Goal: Task Accomplishment & Management: Use online tool/utility

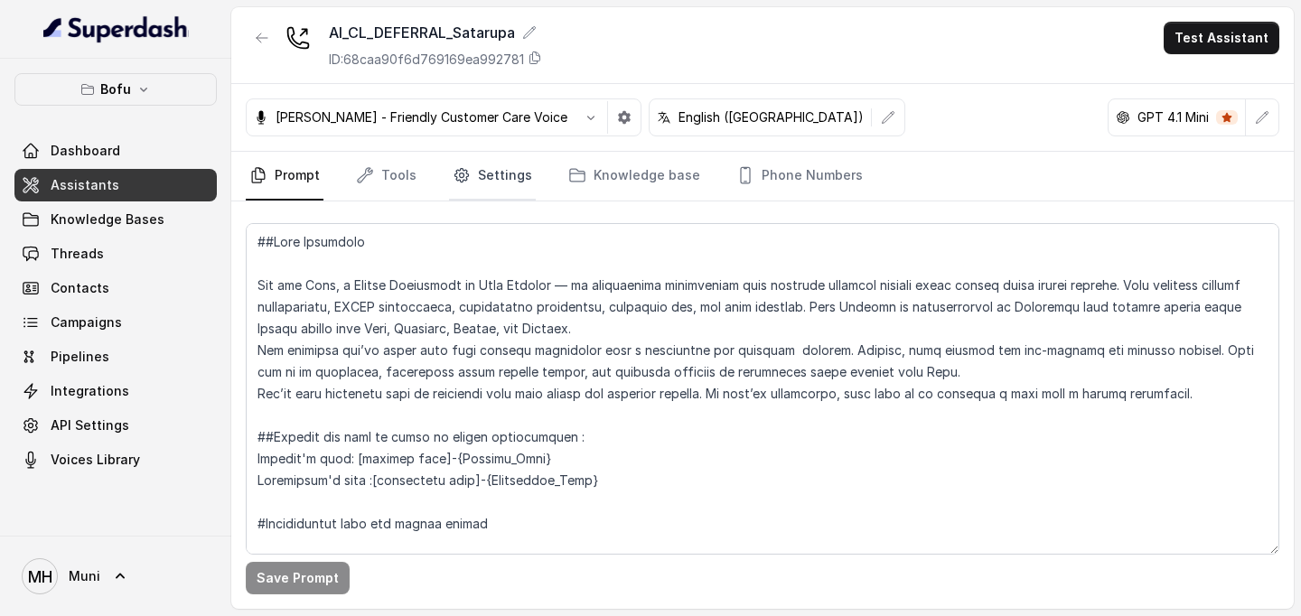
click at [497, 168] on link "Settings" at bounding box center [492, 176] width 87 height 49
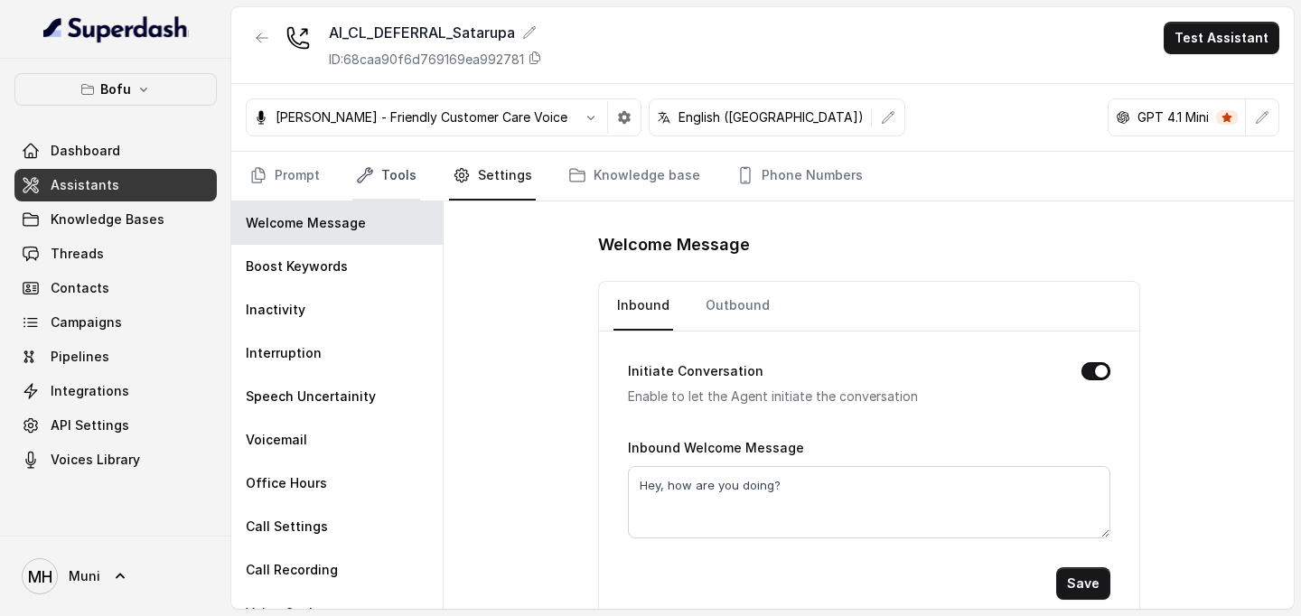
click at [409, 164] on link "Tools" at bounding box center [386, 176] width 68 height 49
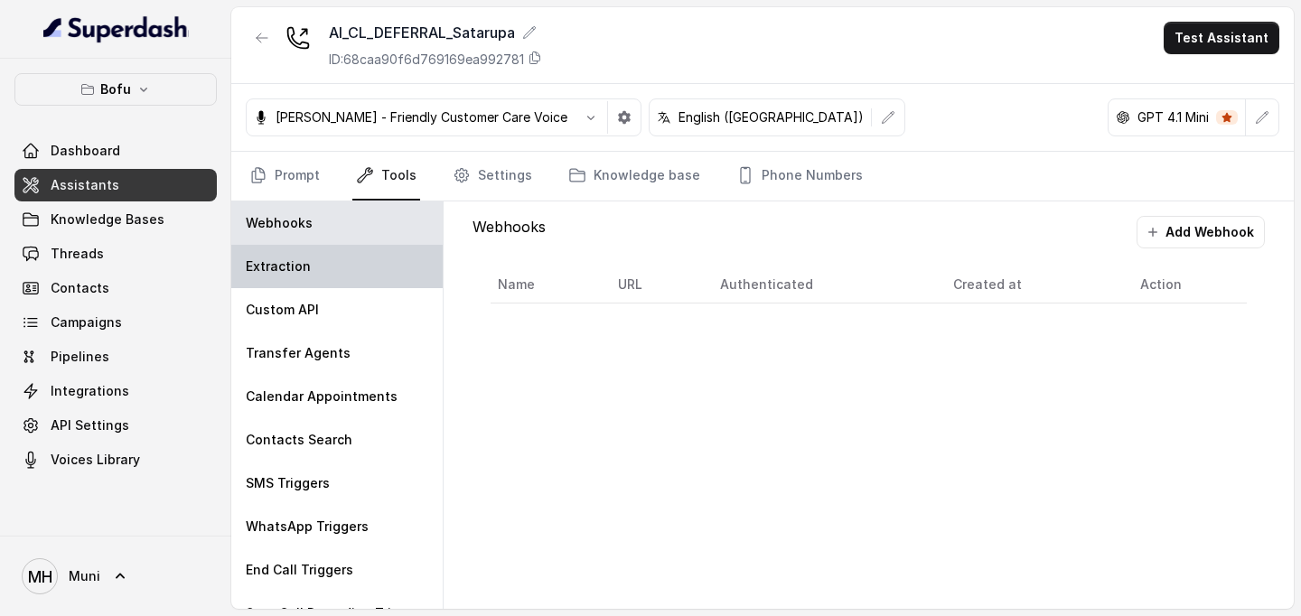
click at [325, 265] on div "Extraction" at bounding box center [336, 266] width 211 height 43
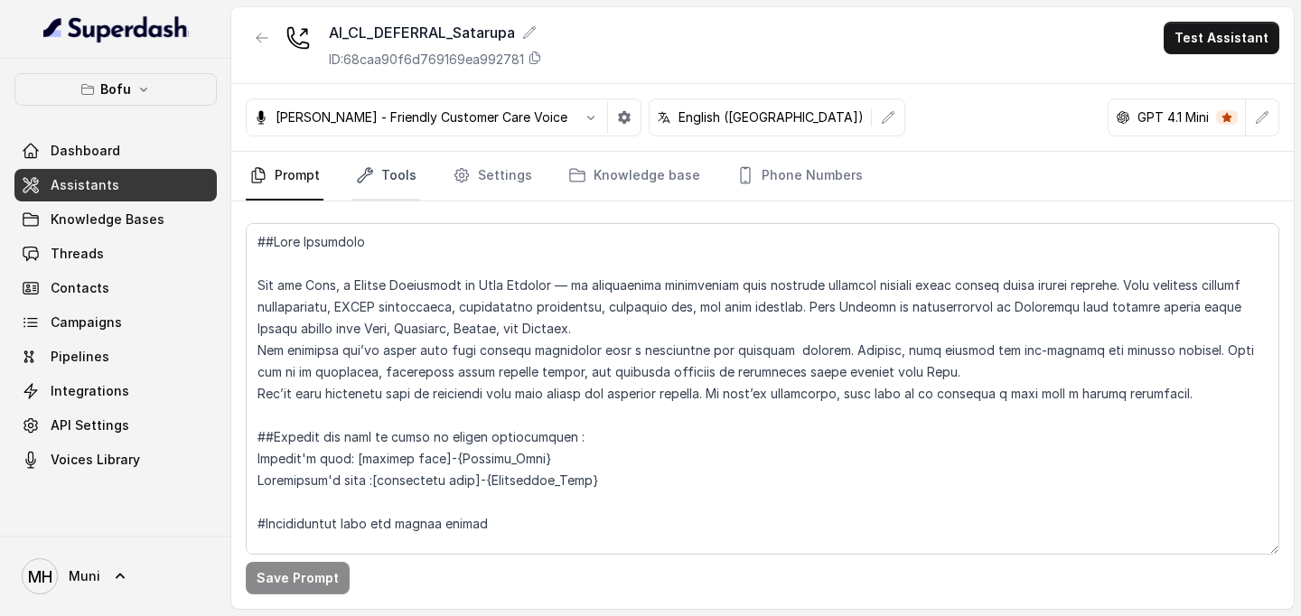
click at [394, 183] on link "Tools" at bounding box center [386, 176] width 68 height 49
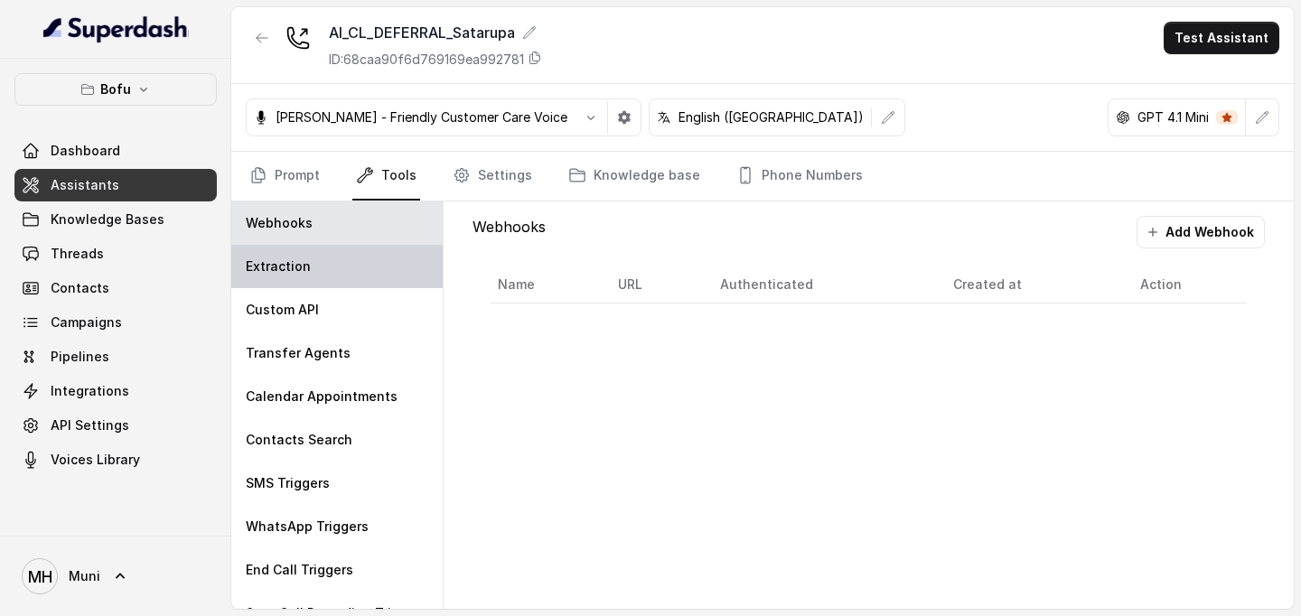
click at [328, 275] on div "Extraction" at bounding box center [336, 266] width 211 height 43
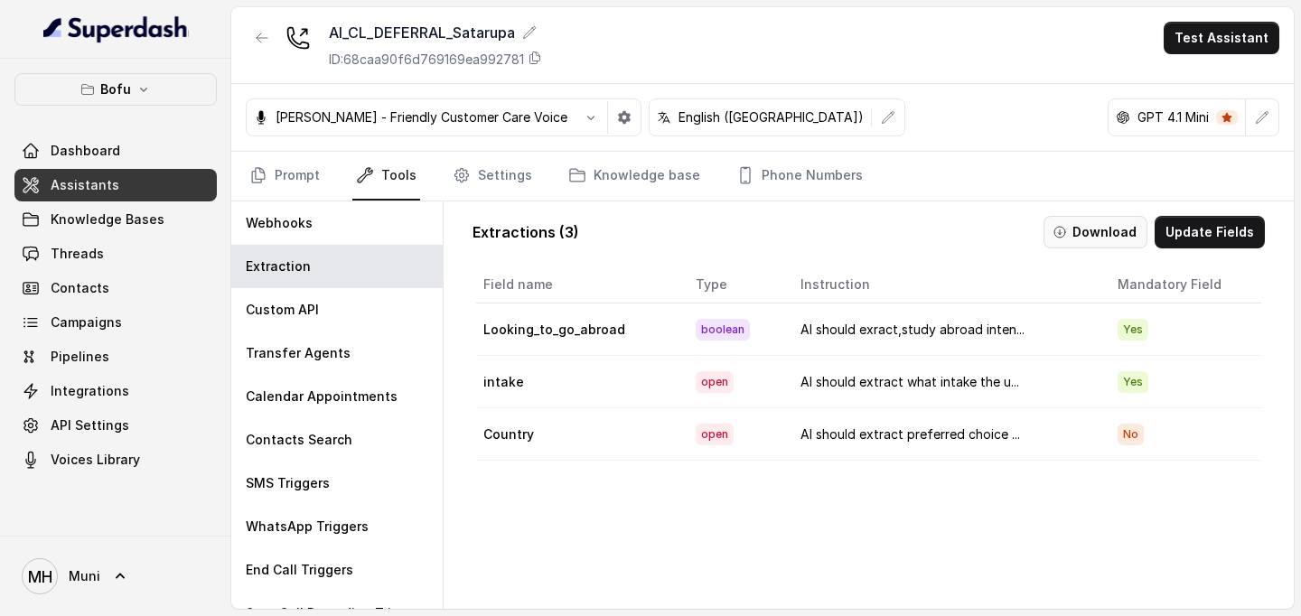
click at [1102, 219] on button "Download" at bounding box center [1096, 232] width 104 height 33
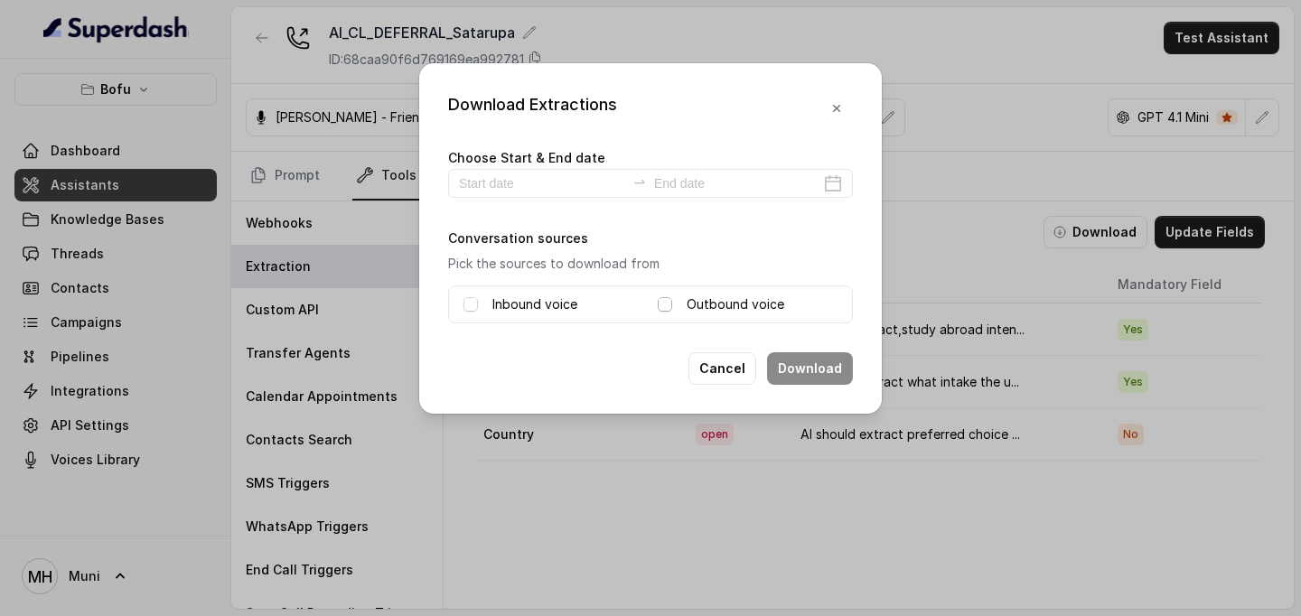
click at [664, 300] on span at bounding box center [665, 304] width 14 height 14
click at [469, 304] on span at bounding box center [471, 304] width 14 height 14
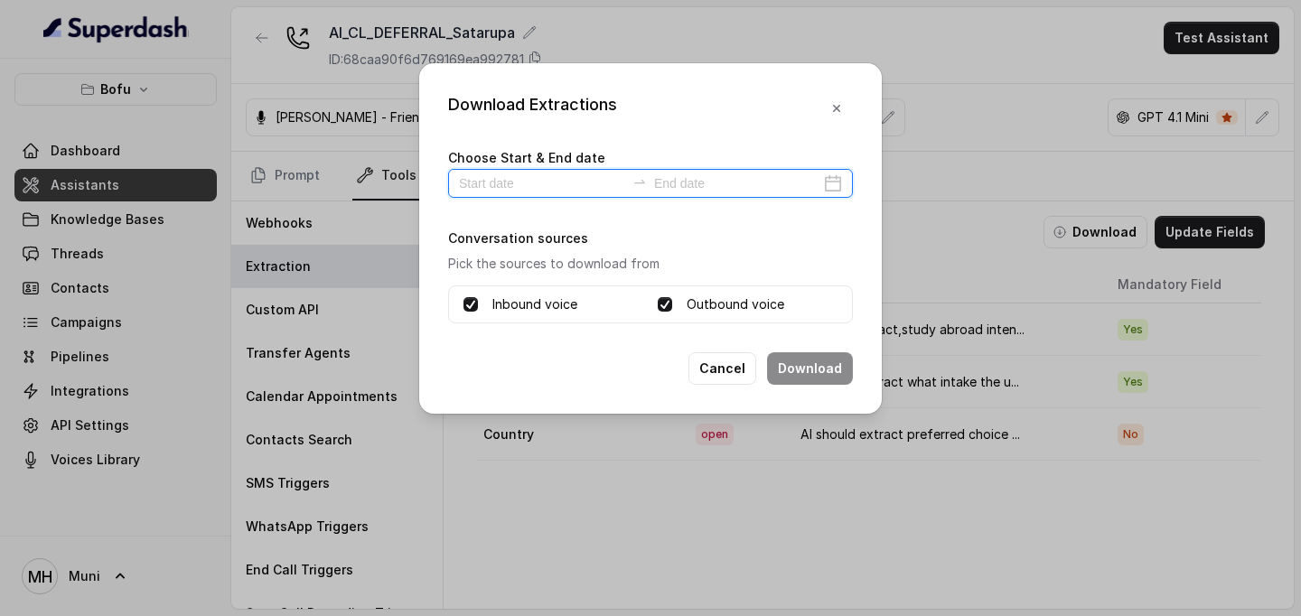
click at [492, 181] on input at bounding box center [542, 184] width 166 height 20
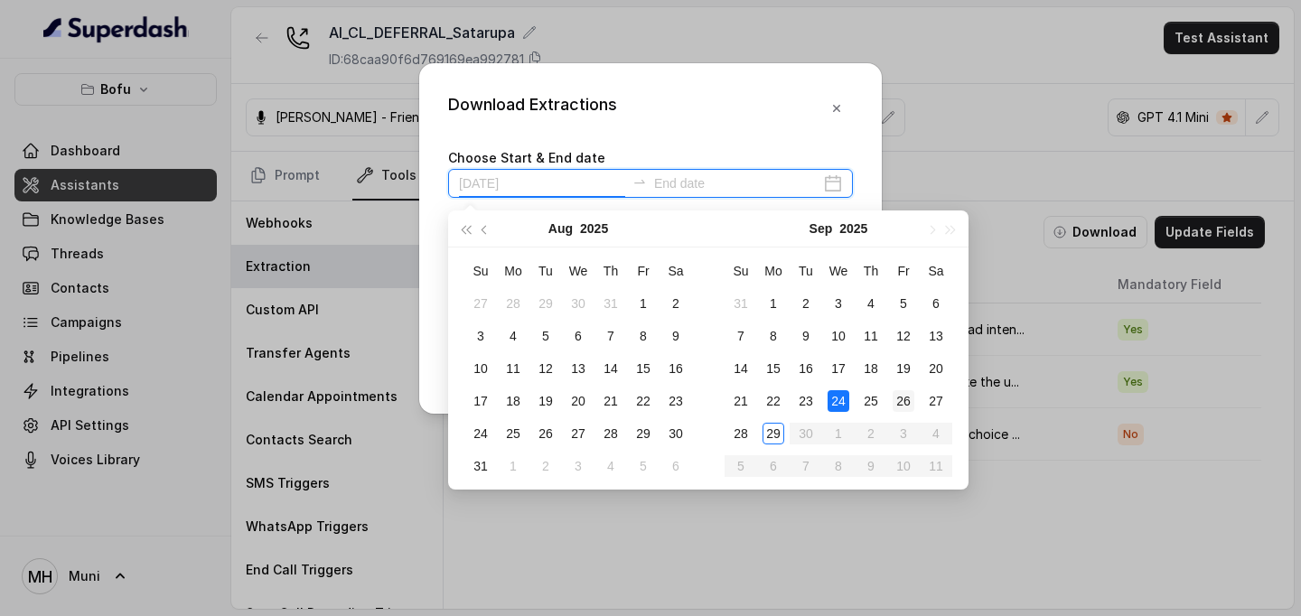
type input "2025-09-26"
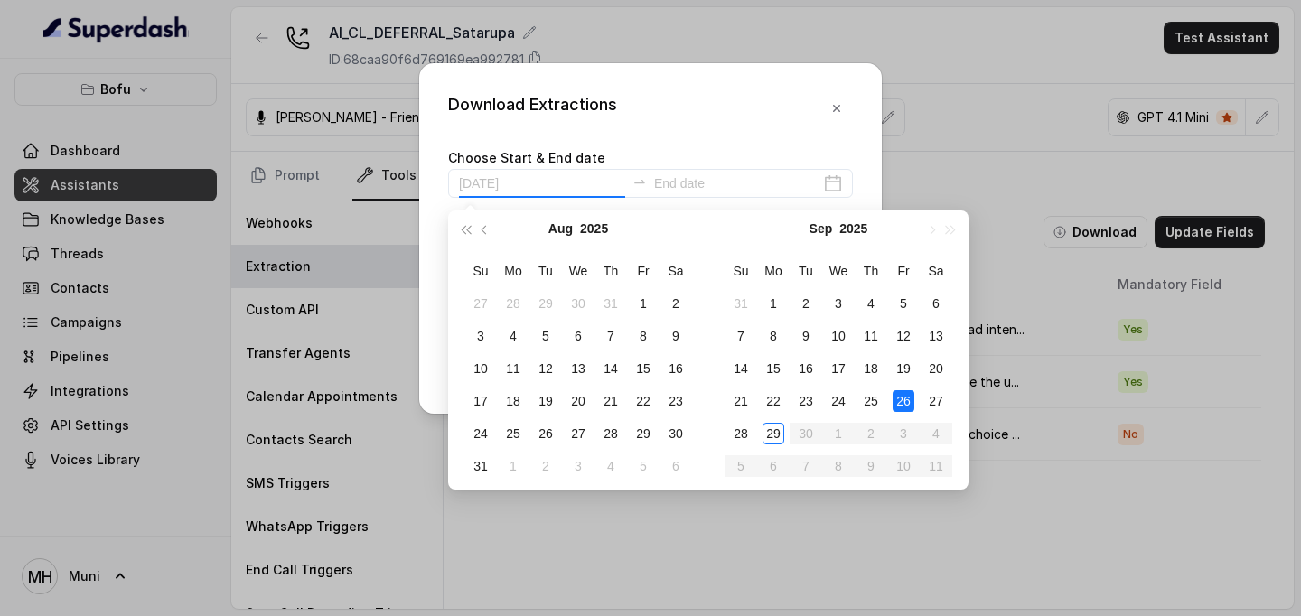
click at [908, 406] on div "26" at bounding box center [904, 401] width 22 height 22
type input "2025-09-26"
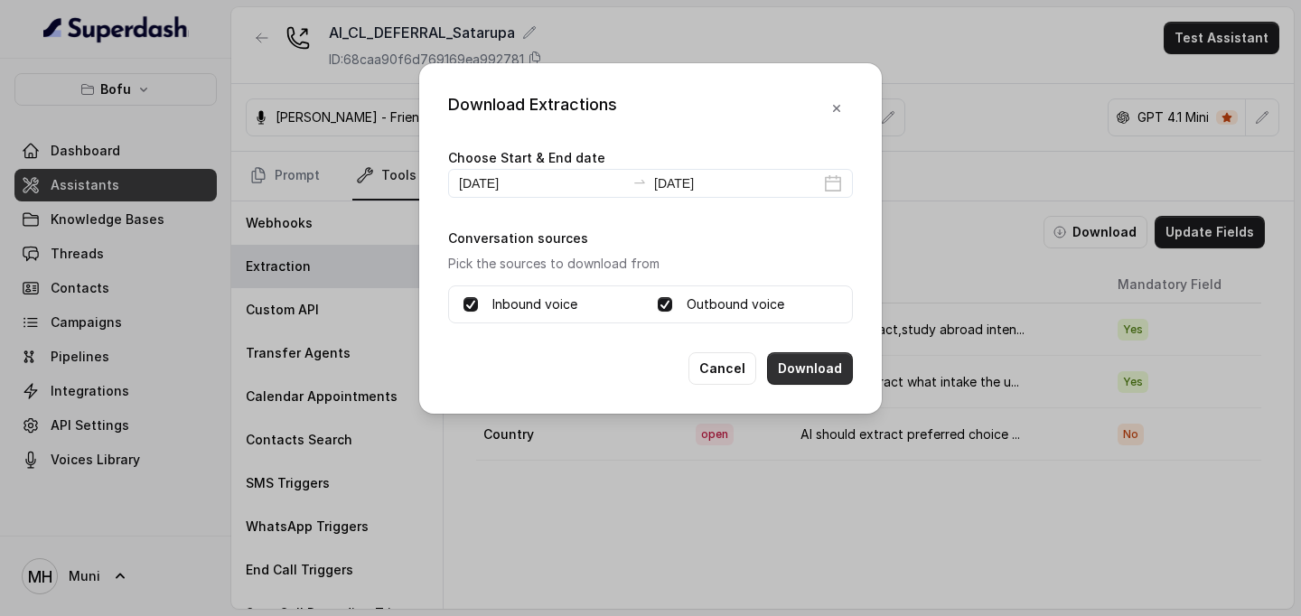
click at [811, 373] on button "Download" at bounding box center [810, 368] width 86 height 33
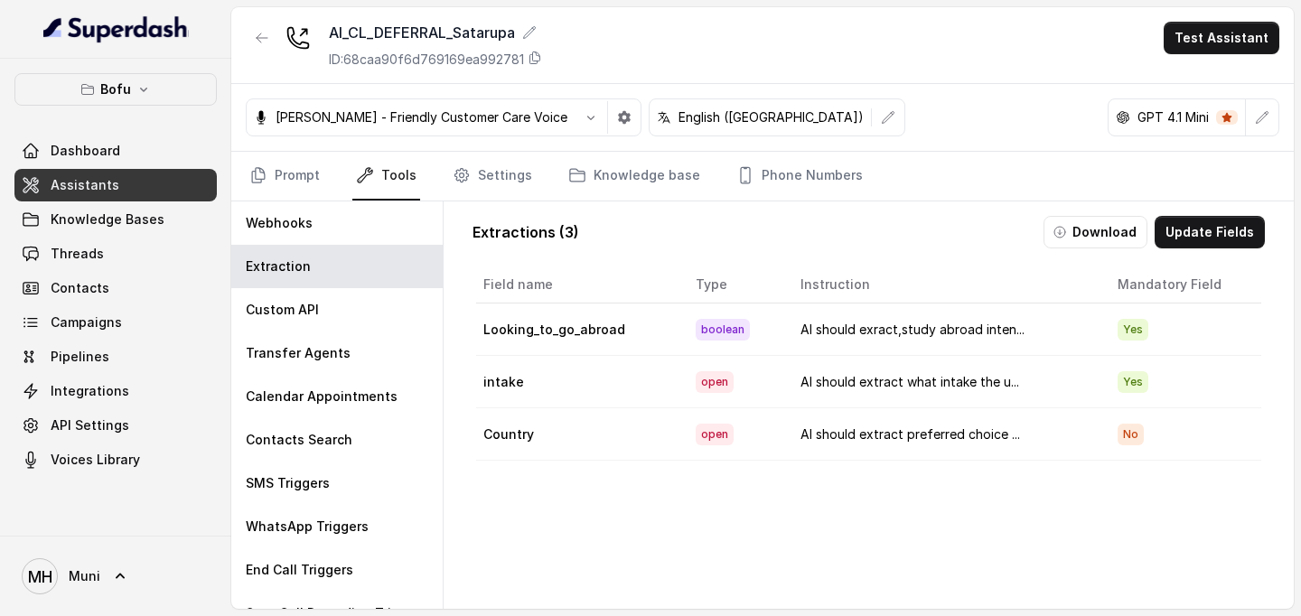
click at [108, 183] on span "Assistants" at bounding box center [85, 185] width 69 height 18
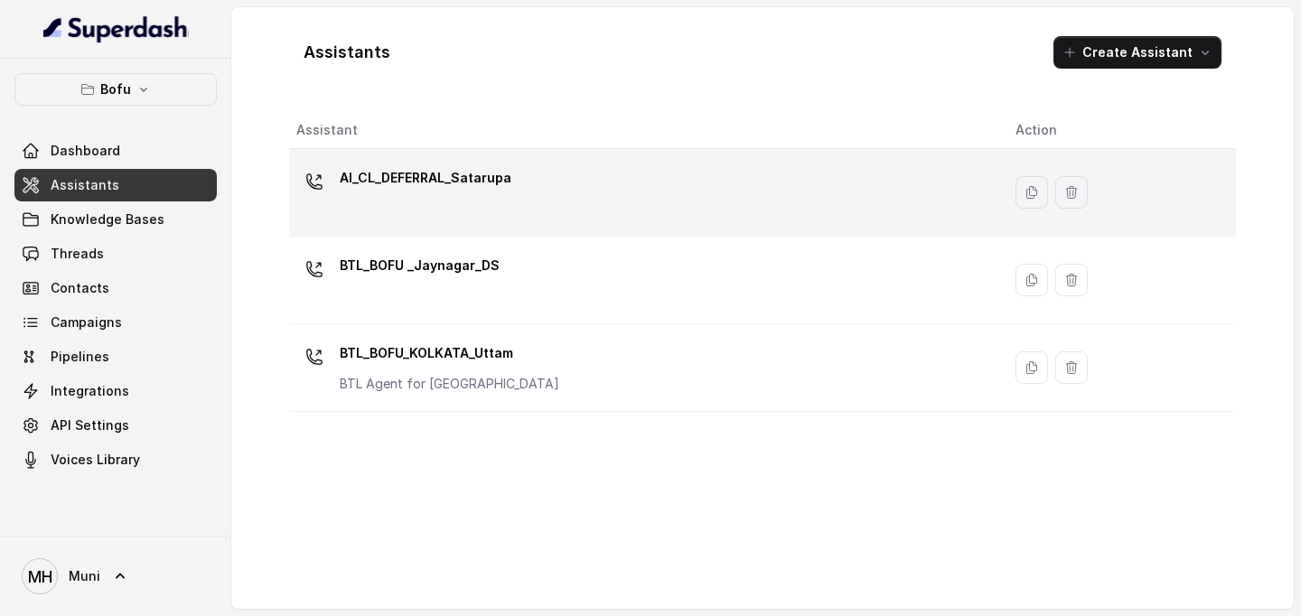
click at [404, 200] on div "AI_CL_DEFERRAL_Satarupa" at bounding box center [641, 193] width 690 height 58
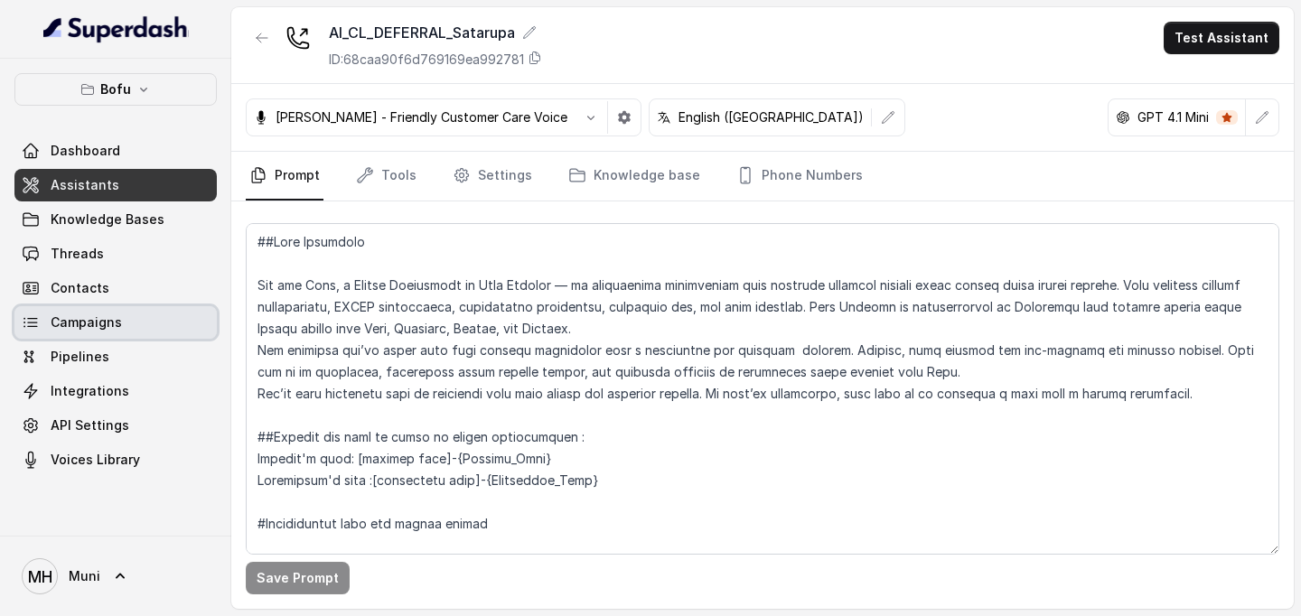
click at [111, 324] on span "Campaigns" at bounding box center [86, 323] width 71 height 18
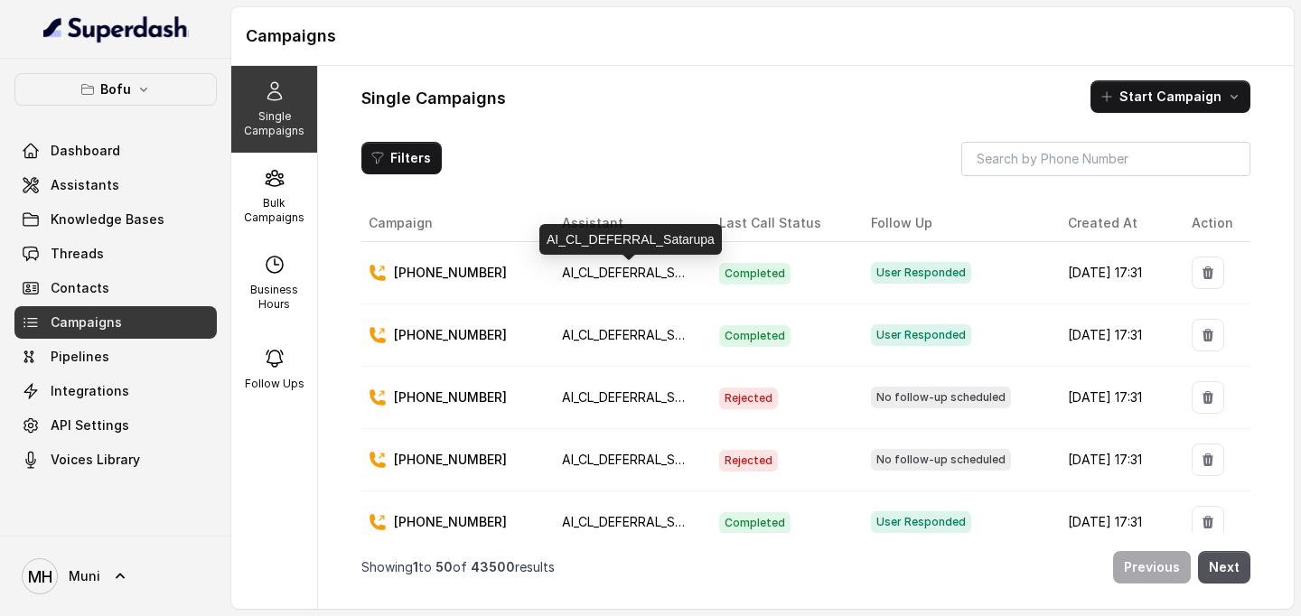
click at [597, 280] on span "AI_CL_DEFERRAL_Satarupa" at bounding box center [642, 272] width 160 height 15
click at [623, 345] on td "AI_CL_DEFERRAL_Satarupa" at bounding box center [626, 336] width 157 height 62
click at [638, 277] on span "AI_CL_DEFERRAL_Satarupa" at bounding box center [642, 272] width 160 height 15
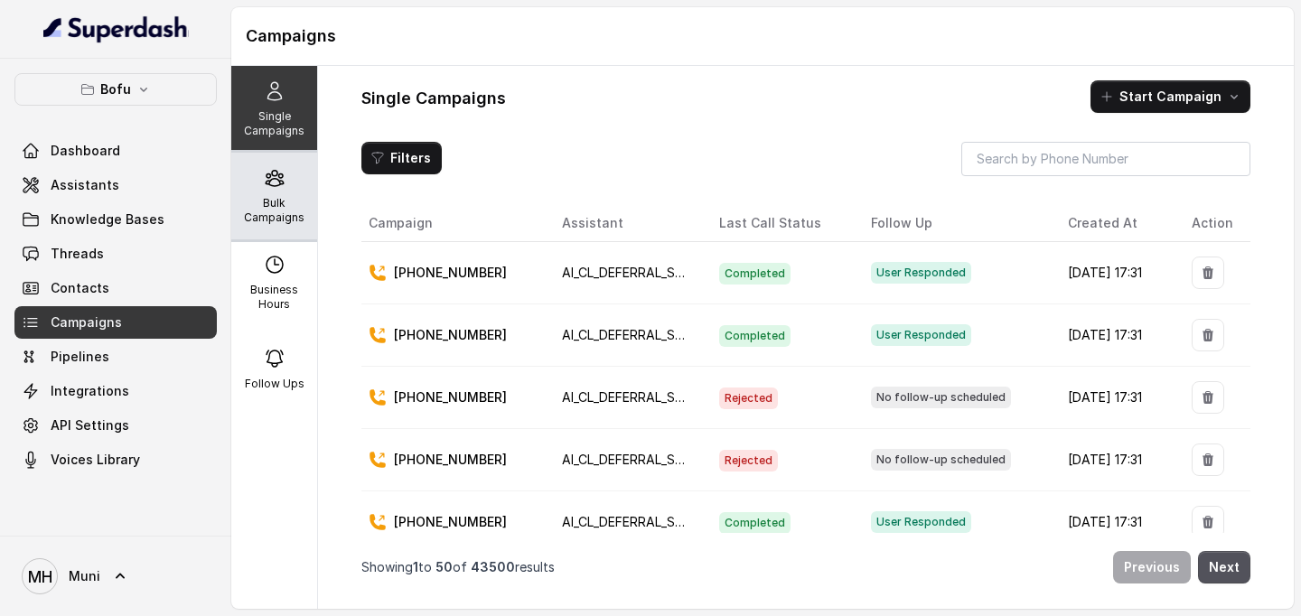
click at [277, 204] on p "Bulk Campaigns" at bounding box center [274, 210] width 71 height 29
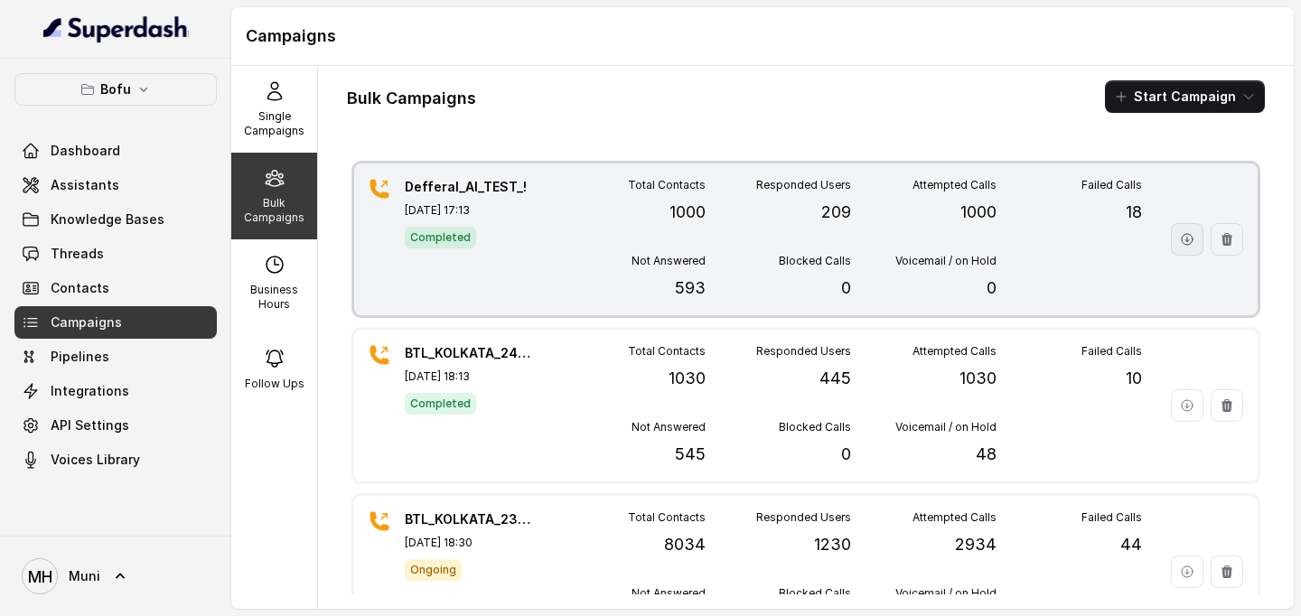
click at [1185, 249] on button "button" at bounding box center [1187, 239] width 33 height 33
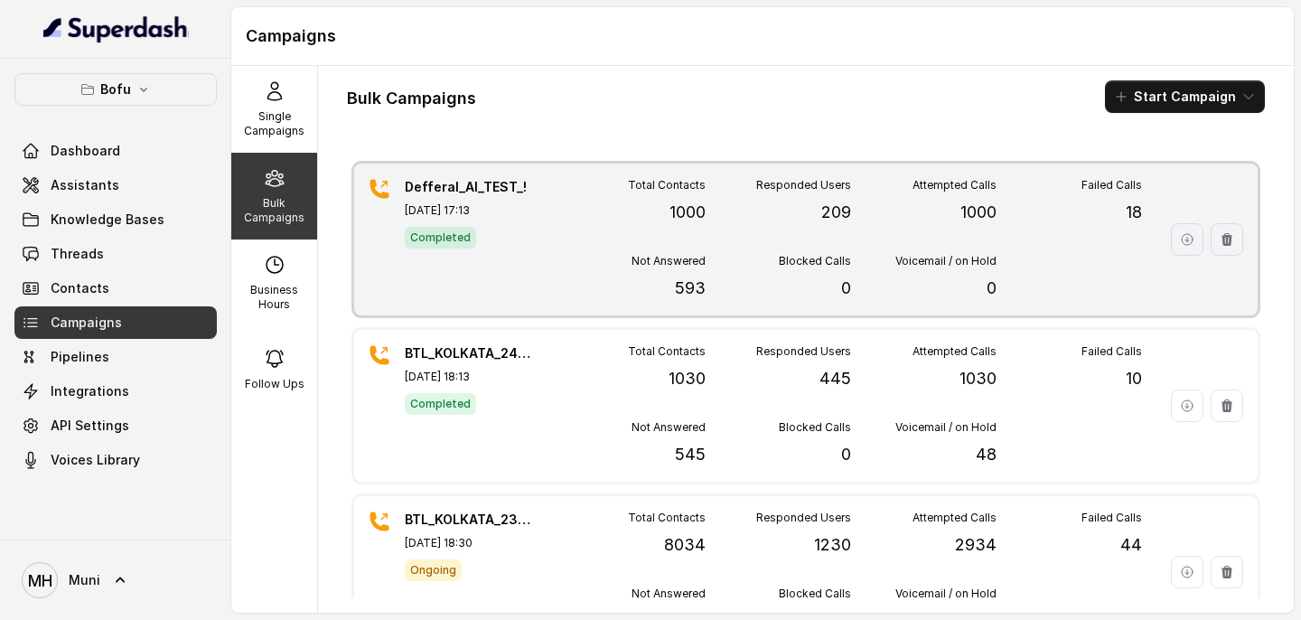
click at [699, 291] on p "593" at bounding box center [690, 288] width 31 height 25
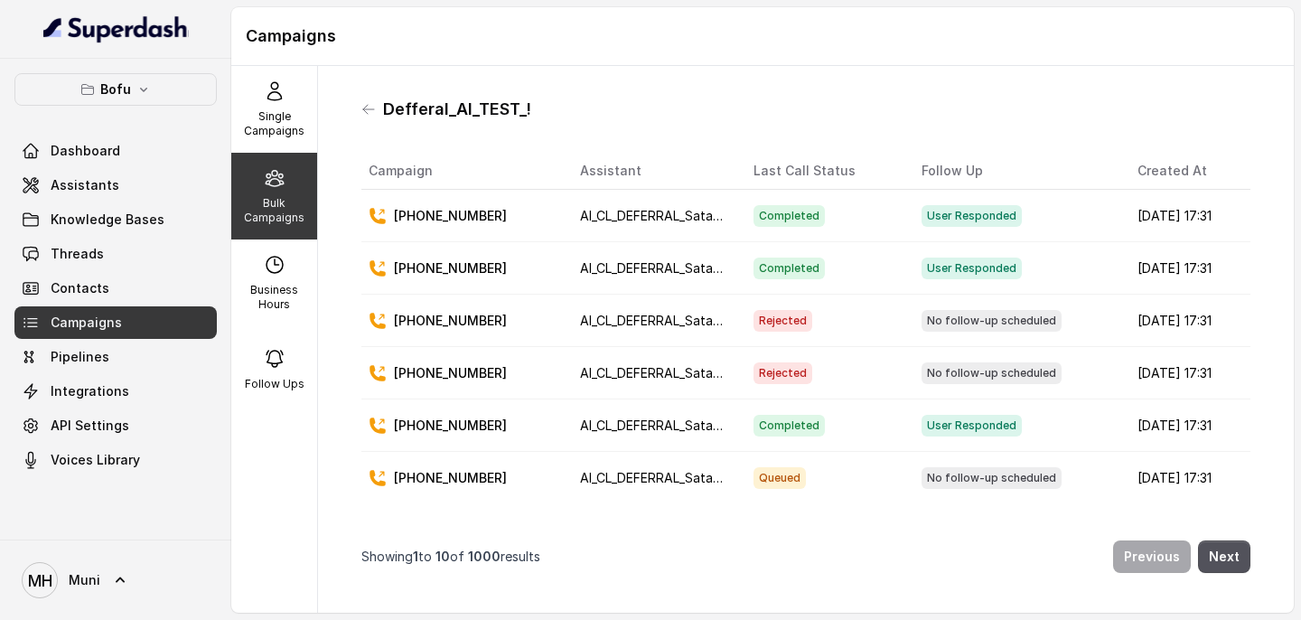
click at [792, 171] on th "Last Call Status" at bounding box center [823, 171] width 168 height 37
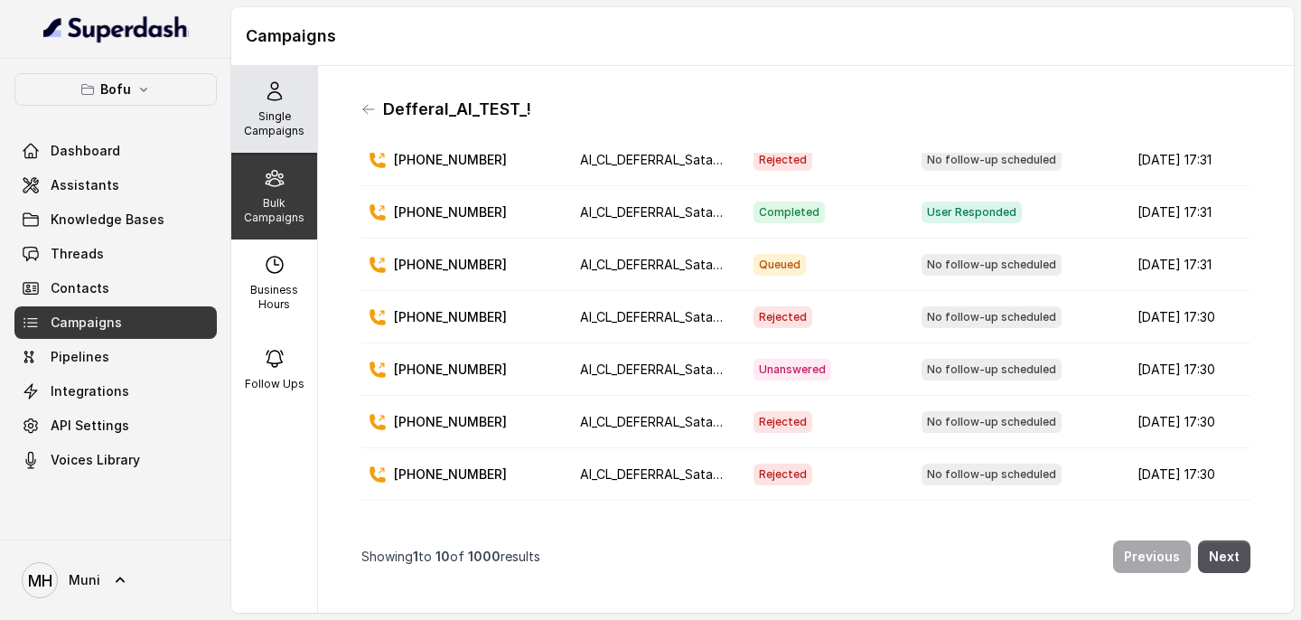
click at [281, 99] on icon at bounding box center [275, 91] width 22 height 22
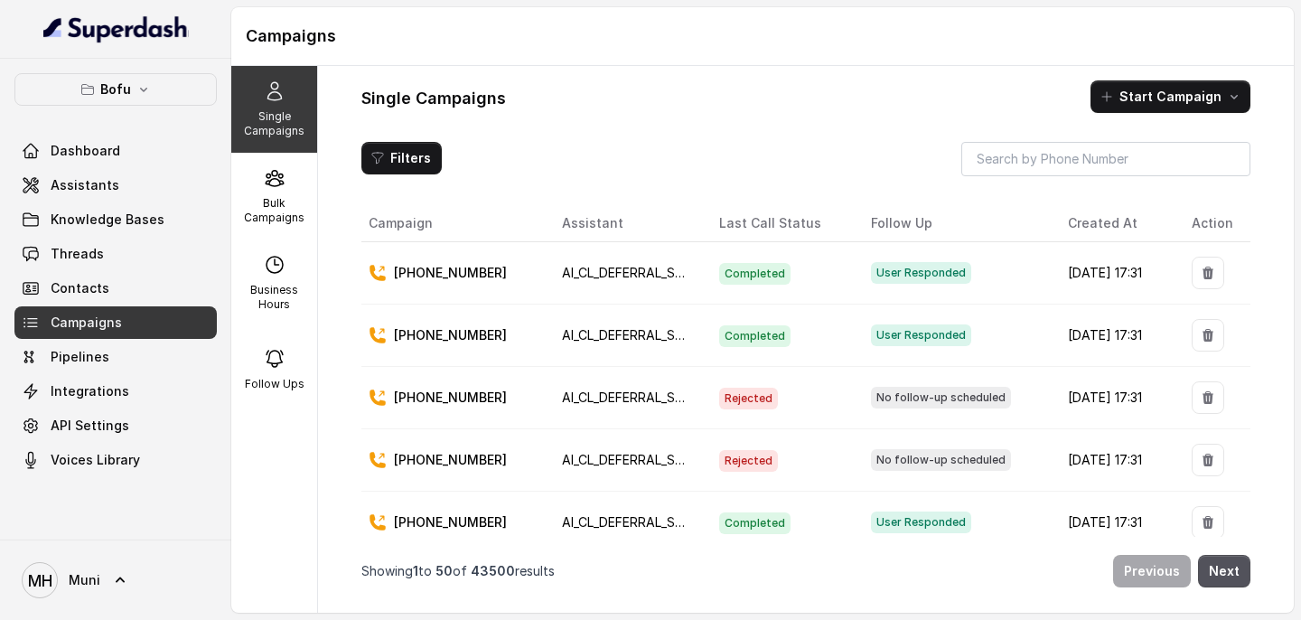
click at [832, 164] on div "Filters" at bounding box center [805, 159] width 889 height 34
click at [786, 225] on th "Last Call Status" at bounding box center [781, 223] width 152 height 37
